Goal: Find specific page/section: Find specific page/section

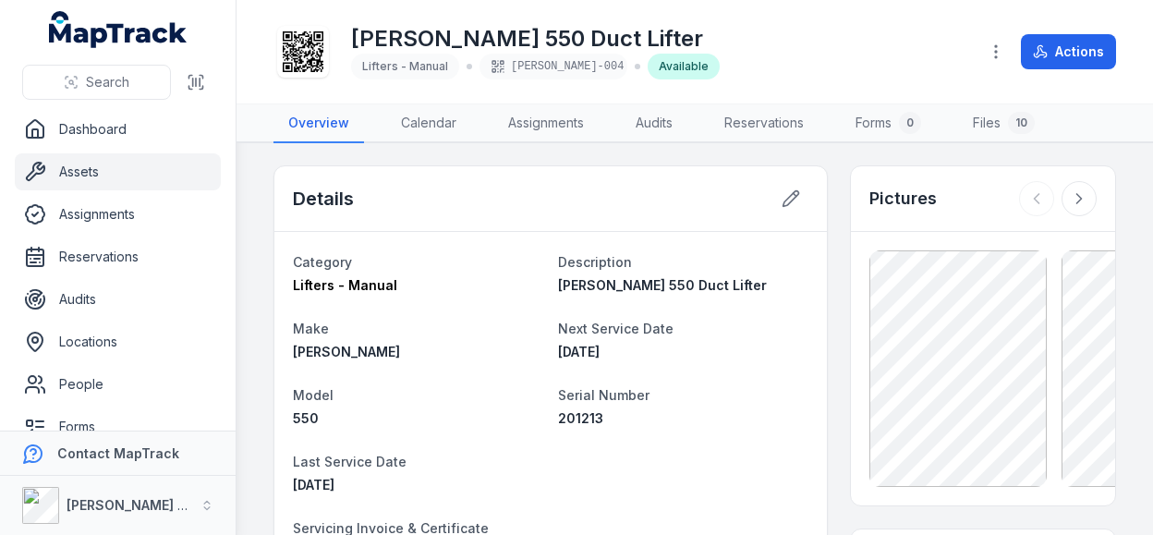
scroll to position [462, 0]
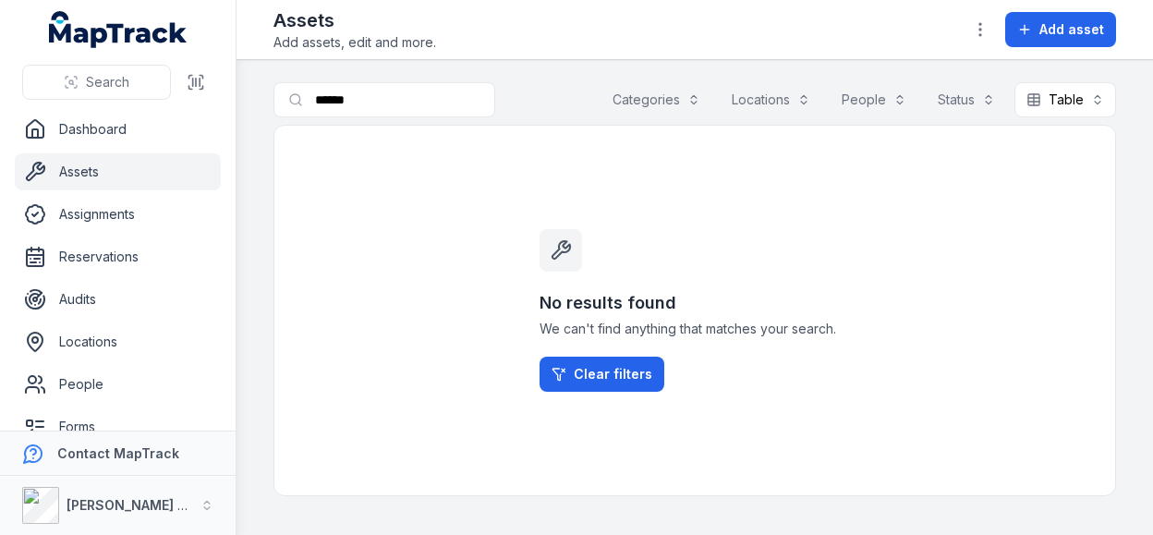
click at [359, 287] on div "No results found We can't find anything that matches your search. Clear filters" at bounding box center [695, 311] width 843 height 372
click at [374, 297] on div "No results found We can't find anything that matches your search. Clear filters" at bounding box center [695, 311] width 843 height 372
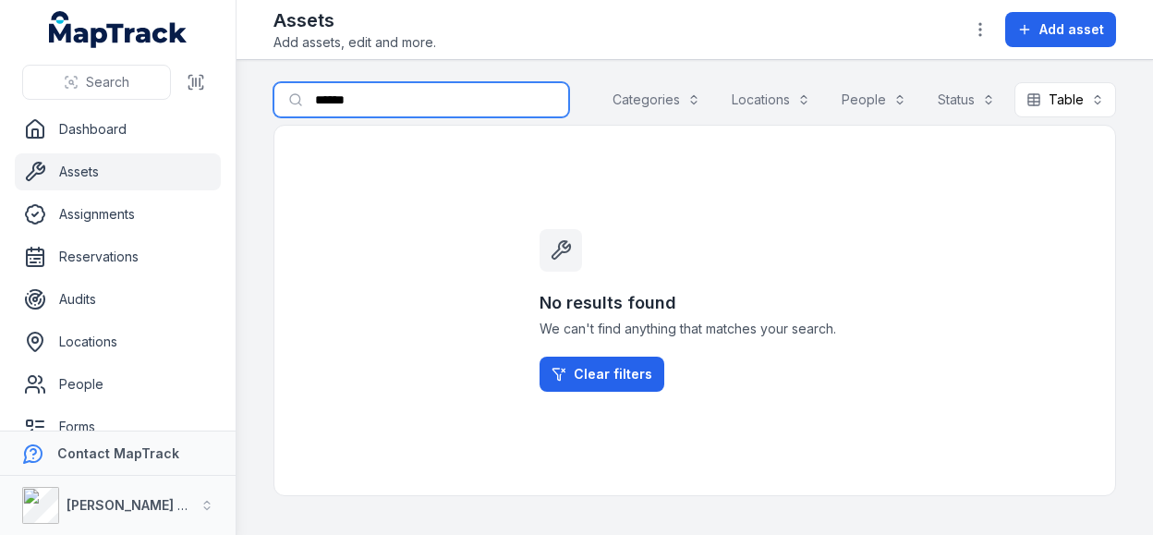
click at [379, 102] on input "******" at bounding box center [422, 99] width 296 height 35
drag, startPoint x: 380, startPoint y: 101, endPoint x: 204, endPoint y: 103, distance: 175.6
click at [204, 103] on div "Search Dashboard Assets Assignments Reservations Audits Locations People Forms …" at bounding box center [576, 267] width 1153 height 535
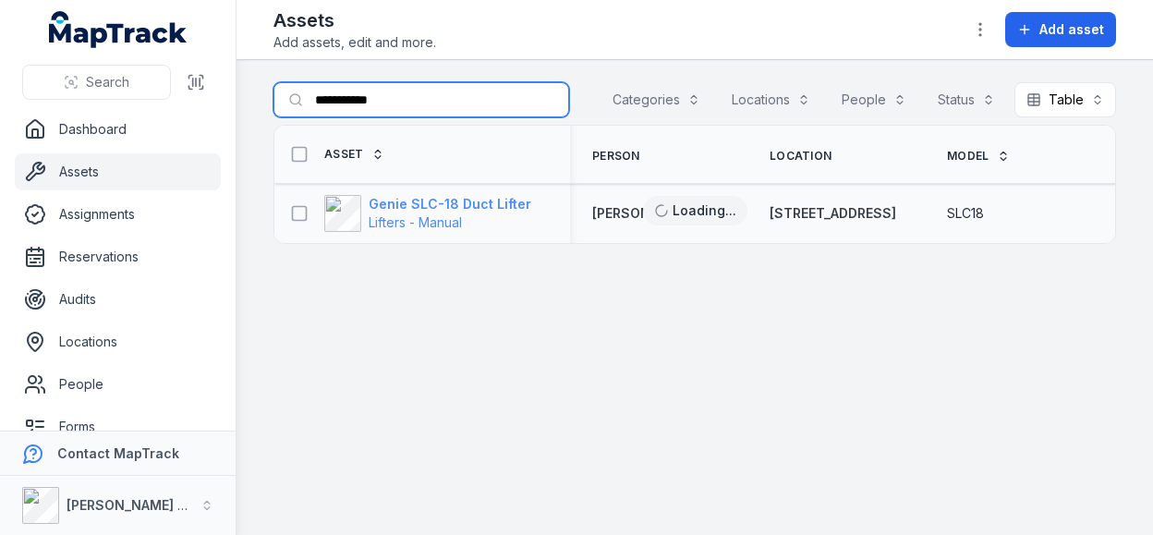
type input "**********"
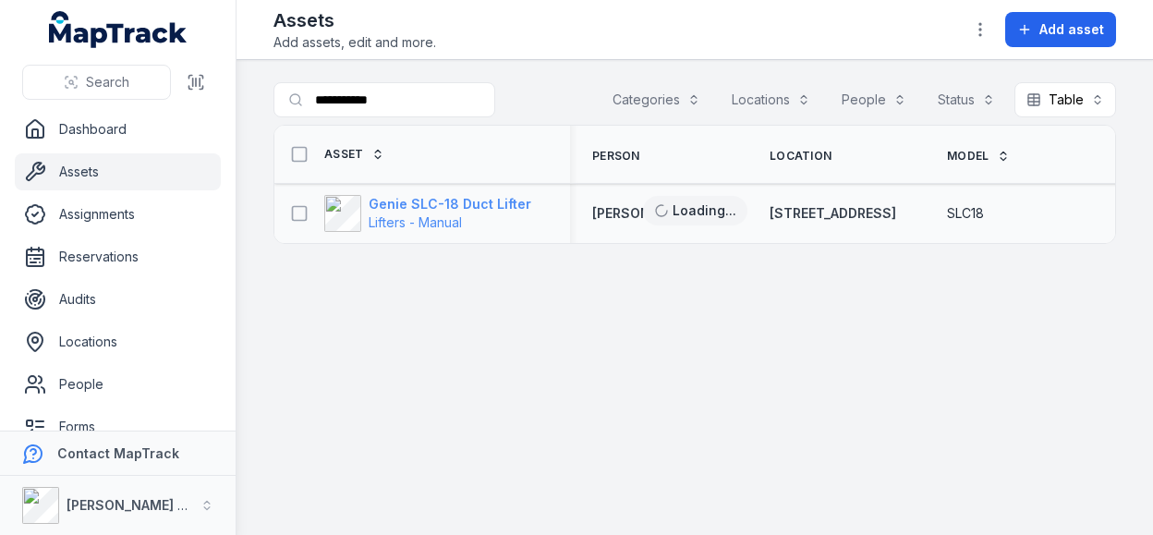
click at [458, 201] on strong "Genie SLC-18 Duct Lifter" at bounding box center [450, 204] width 163 height 18
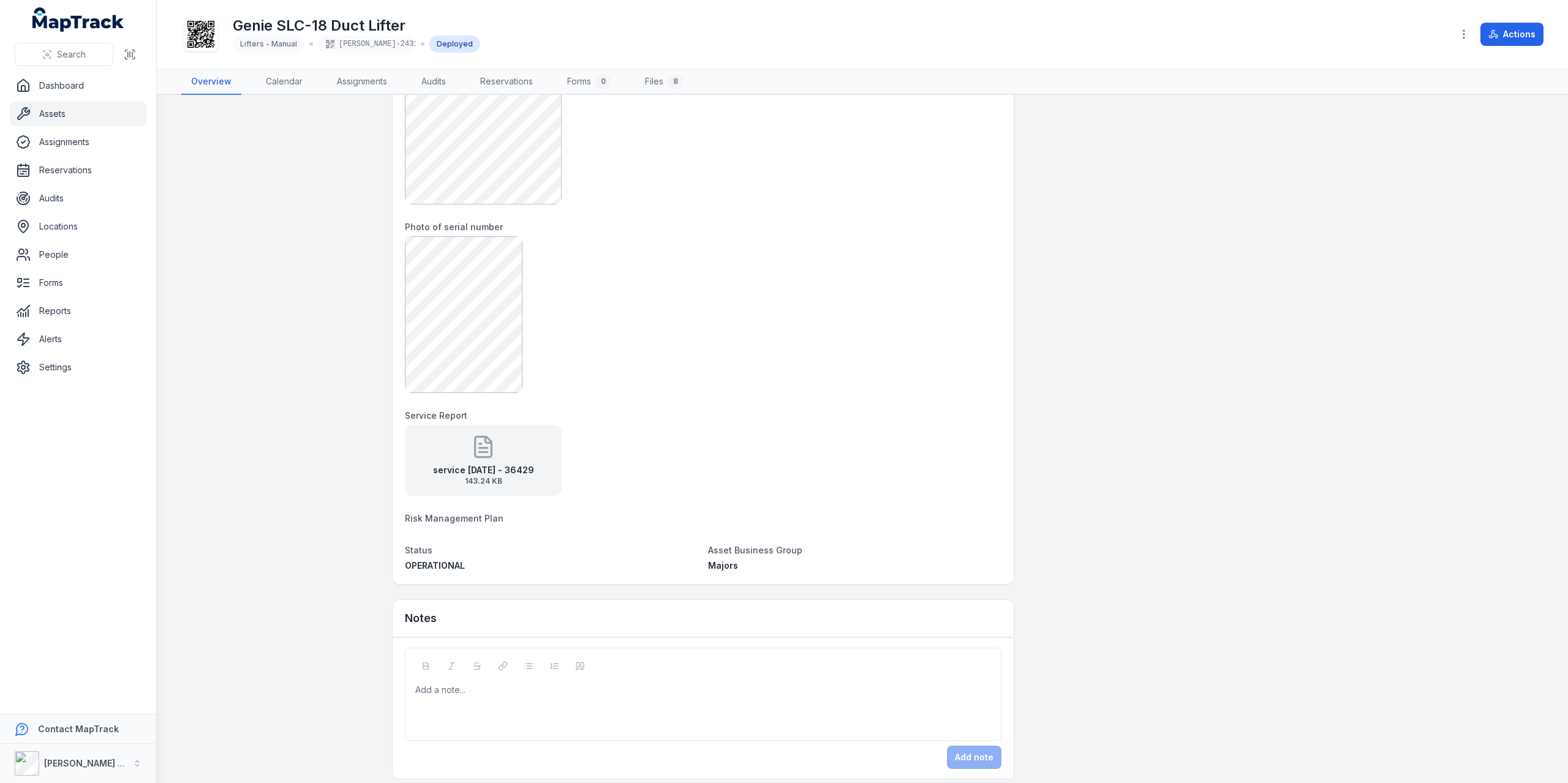
scroll to position [791, 0]
click at [476, 354] on icon at bounding box center [483, 441] width 25 height 25
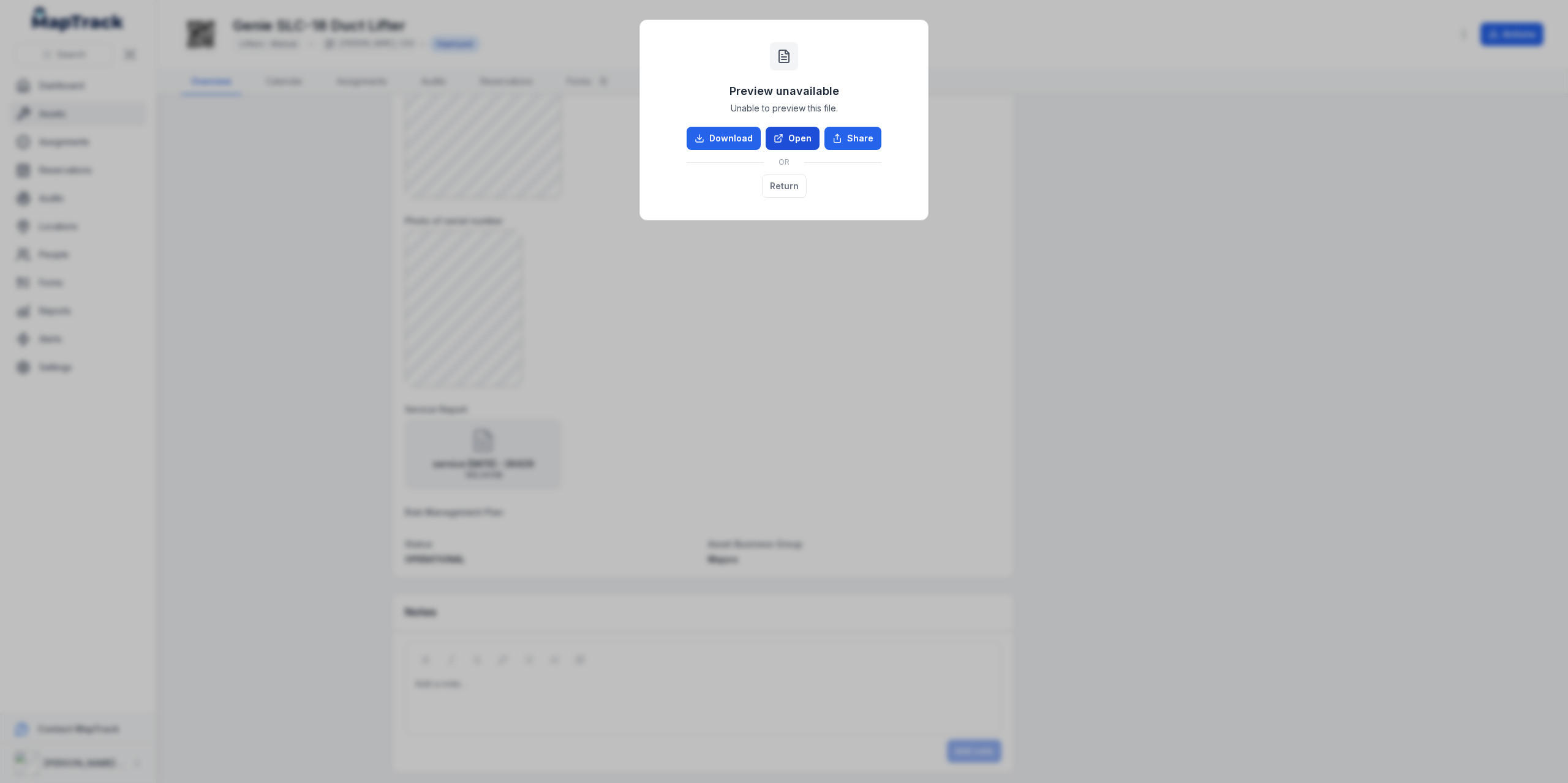
click at [764, 140] on link "Open" at bounding box center [792, 138] width 54 height 23
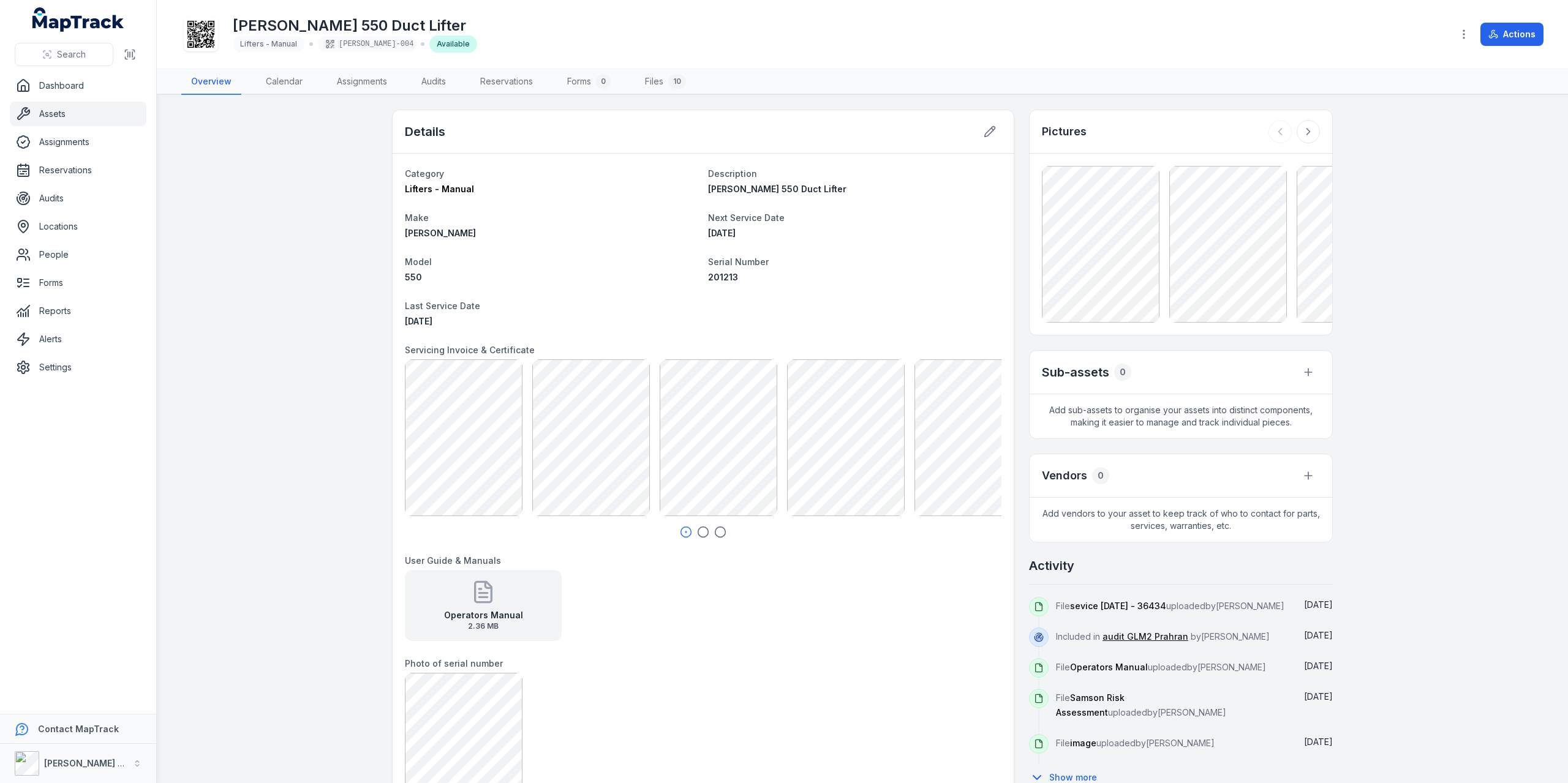
click at [89, 115] on link "Assets" at bounding box center [78, 113] width 137 height 25
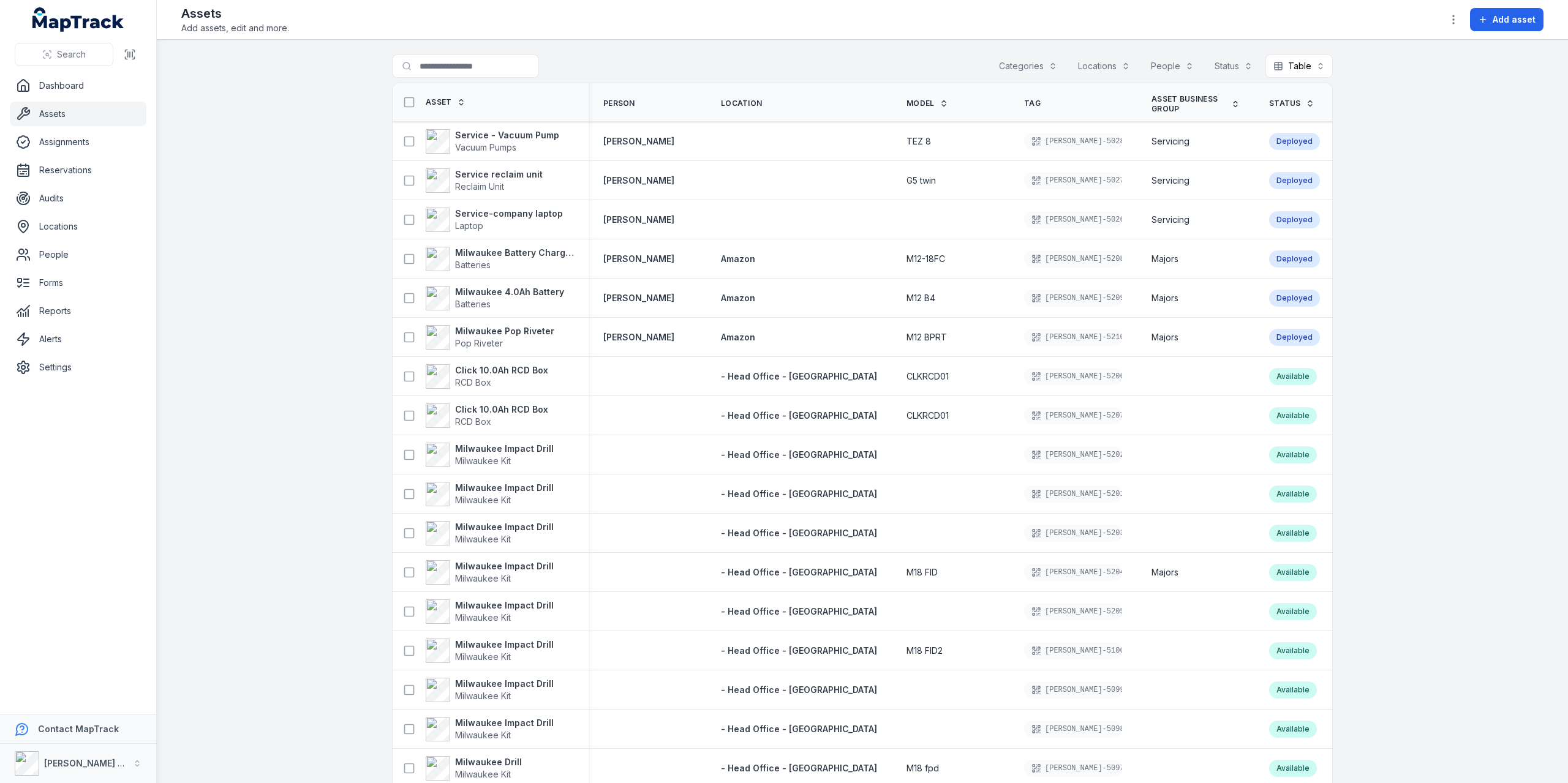
click at [752, 102] on span "Location" at bounding box center [742, 103] width 41 height 10
click at [779, 103] on th "Location" at bounding box center [799, 103] width 186 height 38
click at [1111, 58] on button "Locations" at bounding box center [1104, 66] width 68 height 23
click at [1063, 85] on span "[STREET_ADDRESS]" at bounding box center [1067, 83] width 82 height 12
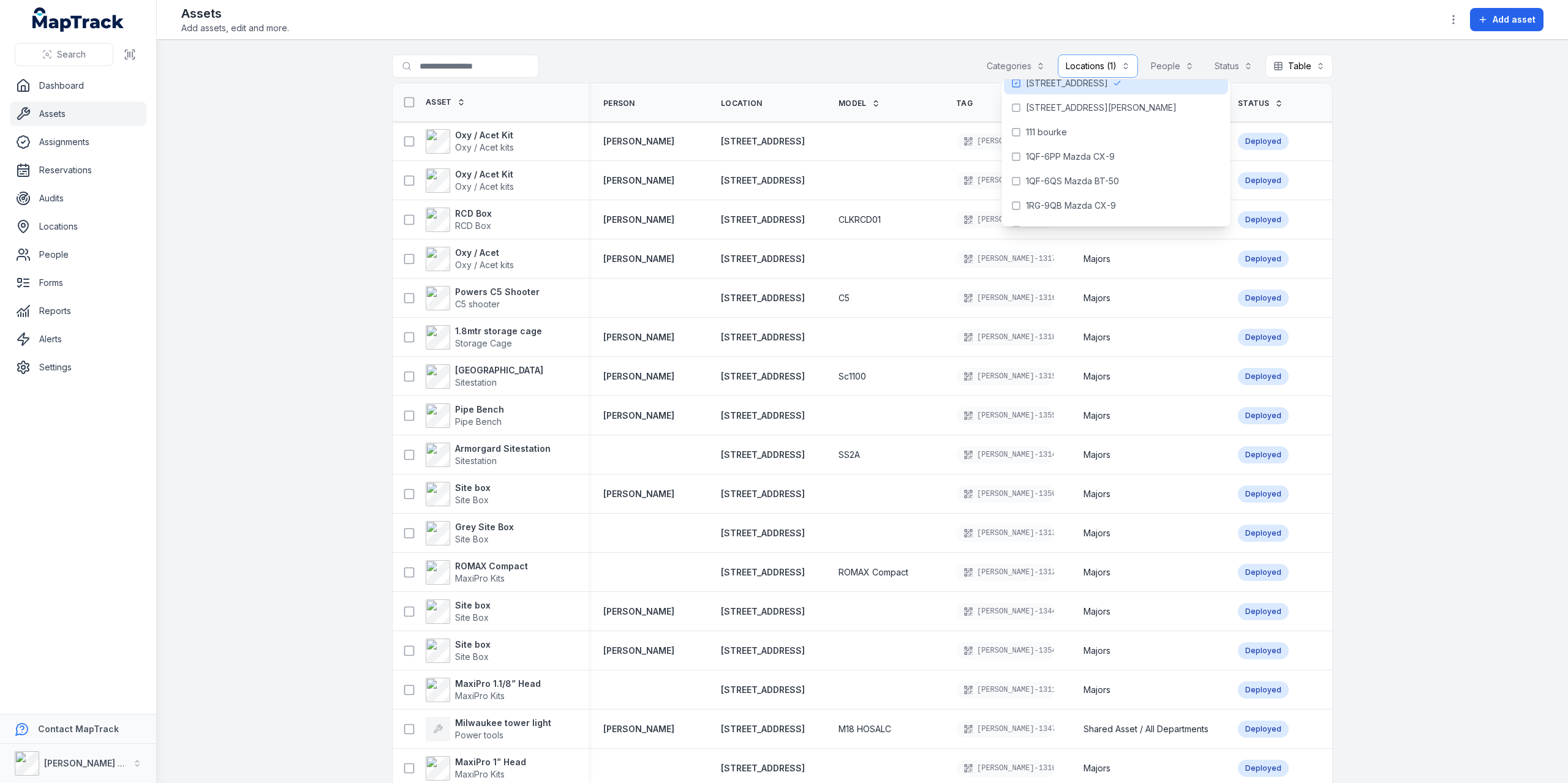
click at [1406, 158] on main "**********" at bounding box center [862, 411] width 1411 height 743
click at [1453, 15] on icon "button" at bounding box center [1453, 19] width 12 height 12
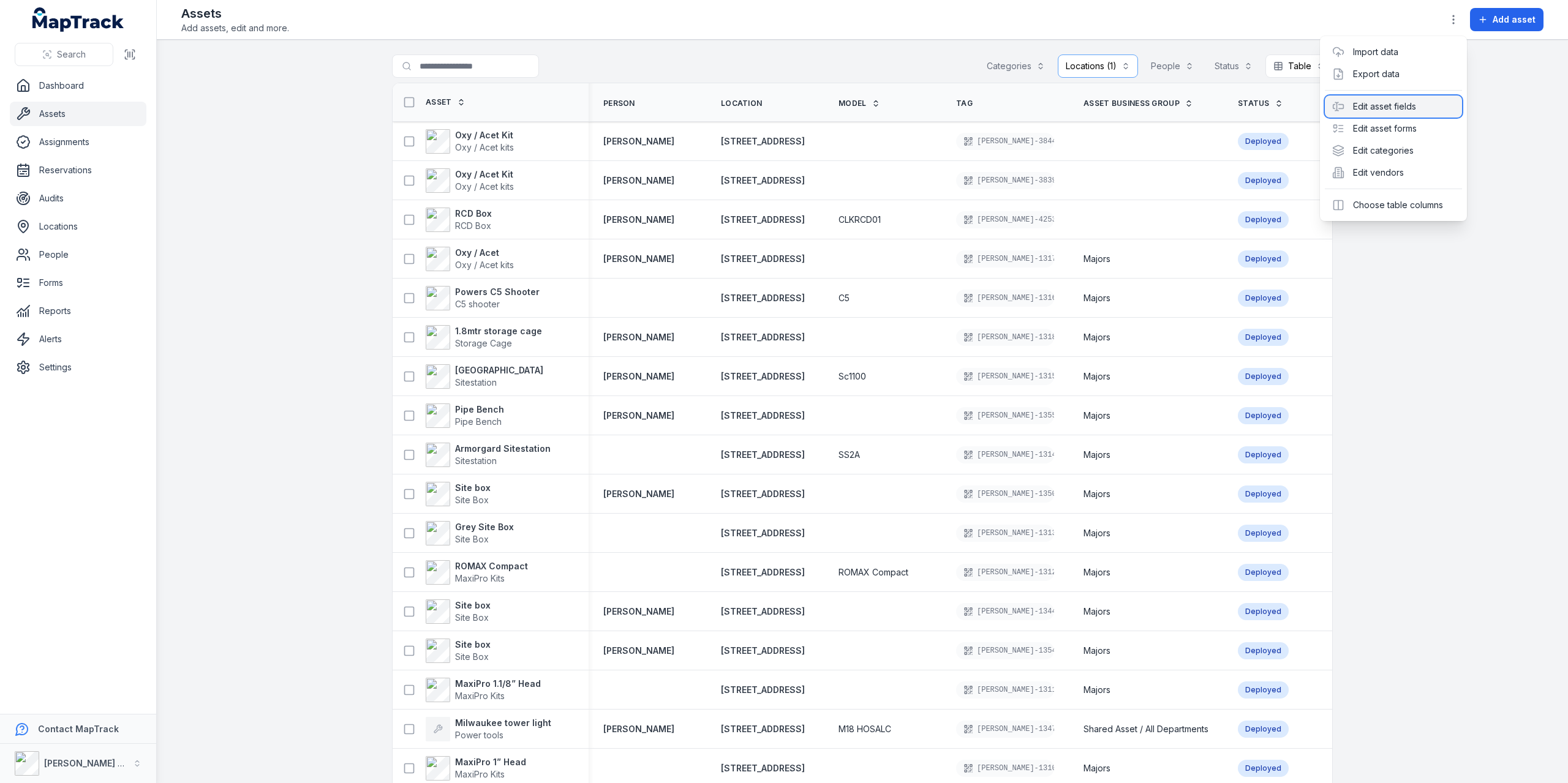
click at [1391, 107] on div "Edit asset fields" at bounding box center [1393, 106] width 137 height 22
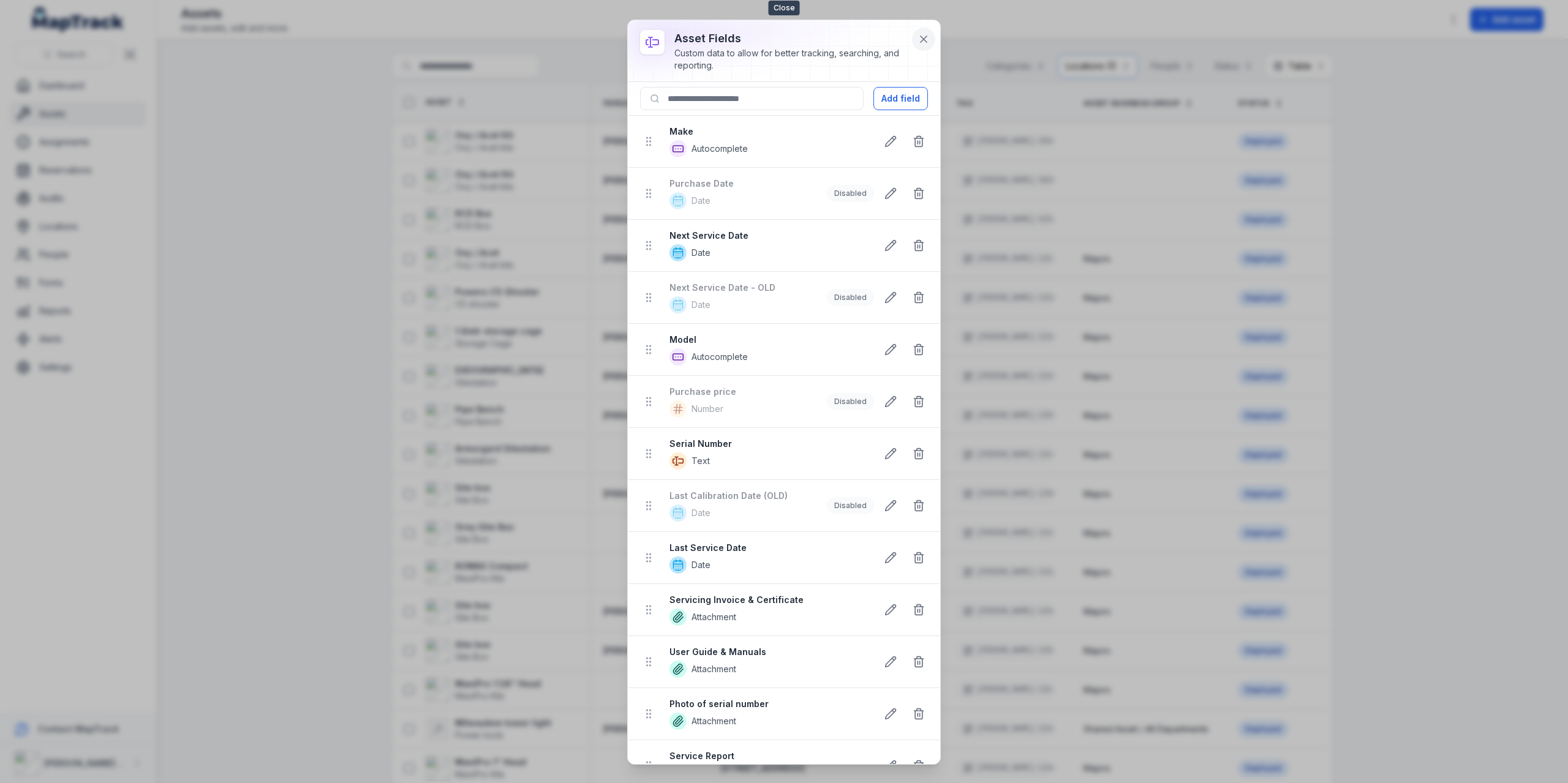
click at [924, 31] on button at bounding box center [923, 39] width 23 height 23
